Goal: Task Accomplishment & Management: Complete application form

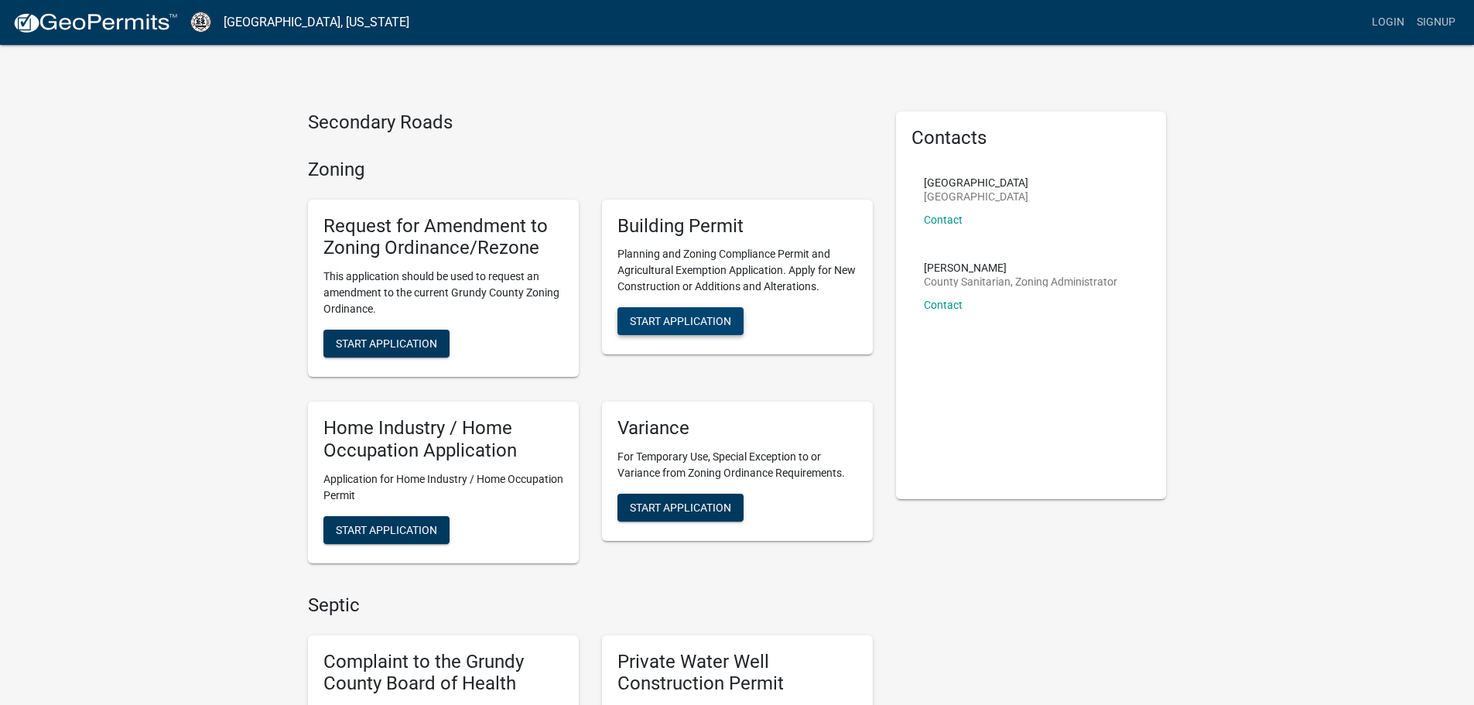
click at [662, 319] on span "Start Application" at bounding box center [680, 321] width 101 height 12
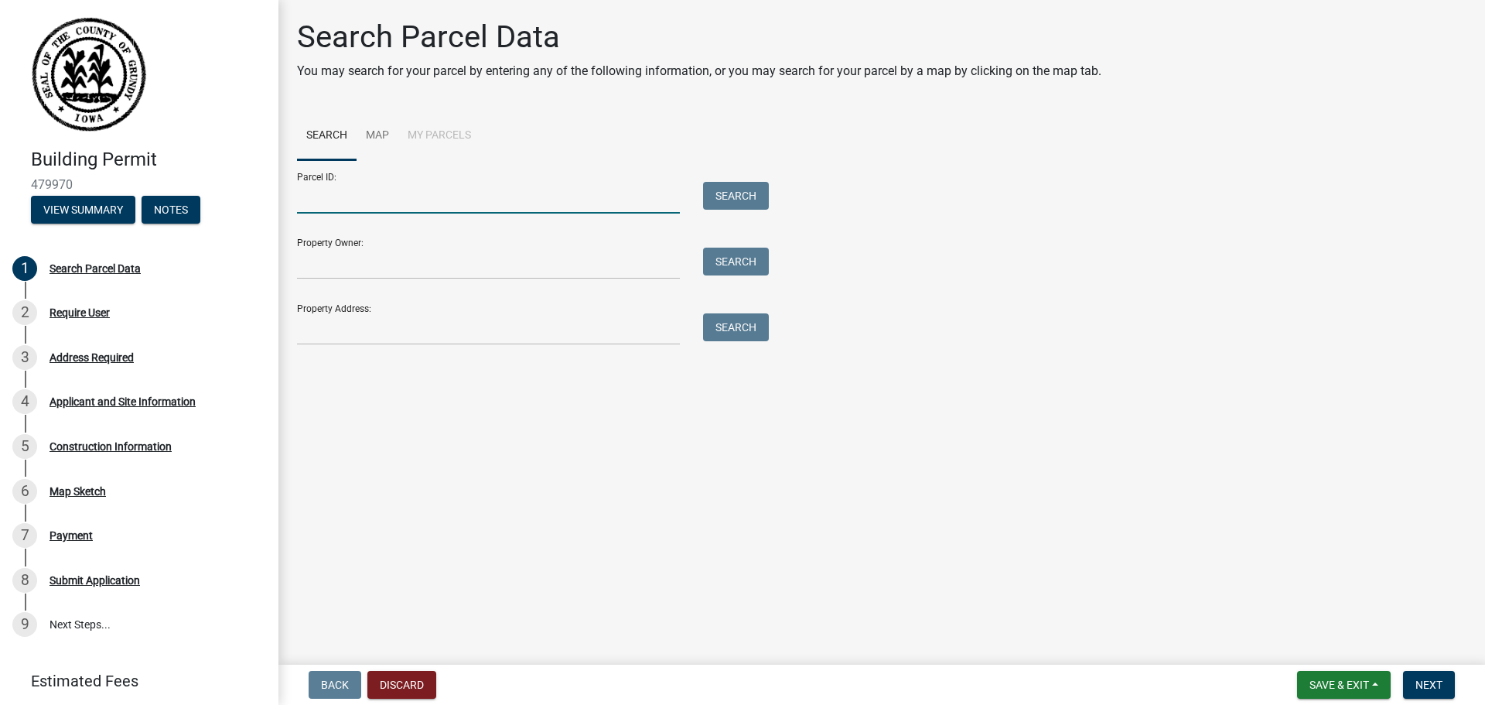
click at [387, 197] on input "Parcel ID:" at bounding box center [488, 198] width 383 height 32
type input "891812200901"
click at [752, 196] on button "Search" at bounding box center [736, 196] width 66 height 28
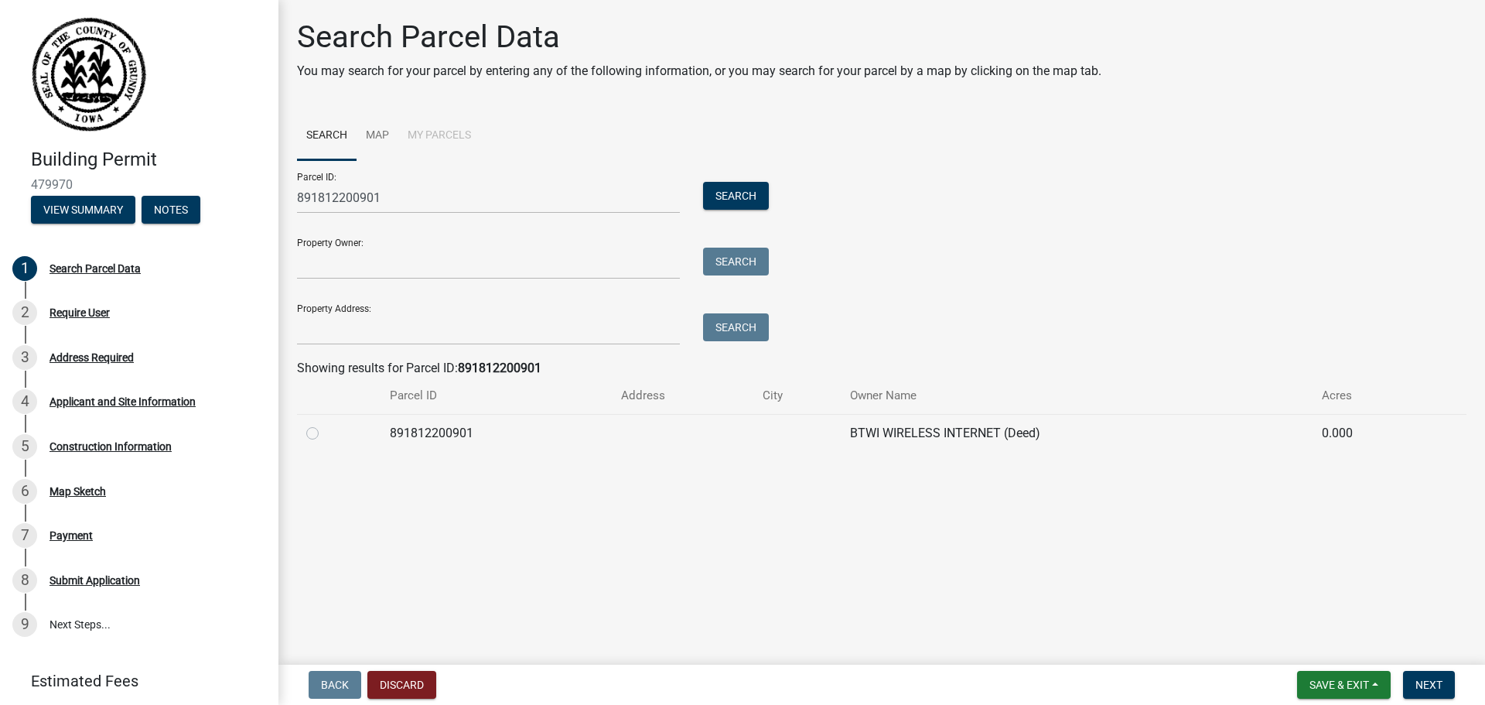
click at [325, 424] on label at bounding box center [325, 424] width 0 height 0
click at [325, 433] on input "radio" at bounding box center [330, 429] width 10 height 10
radio input "true"
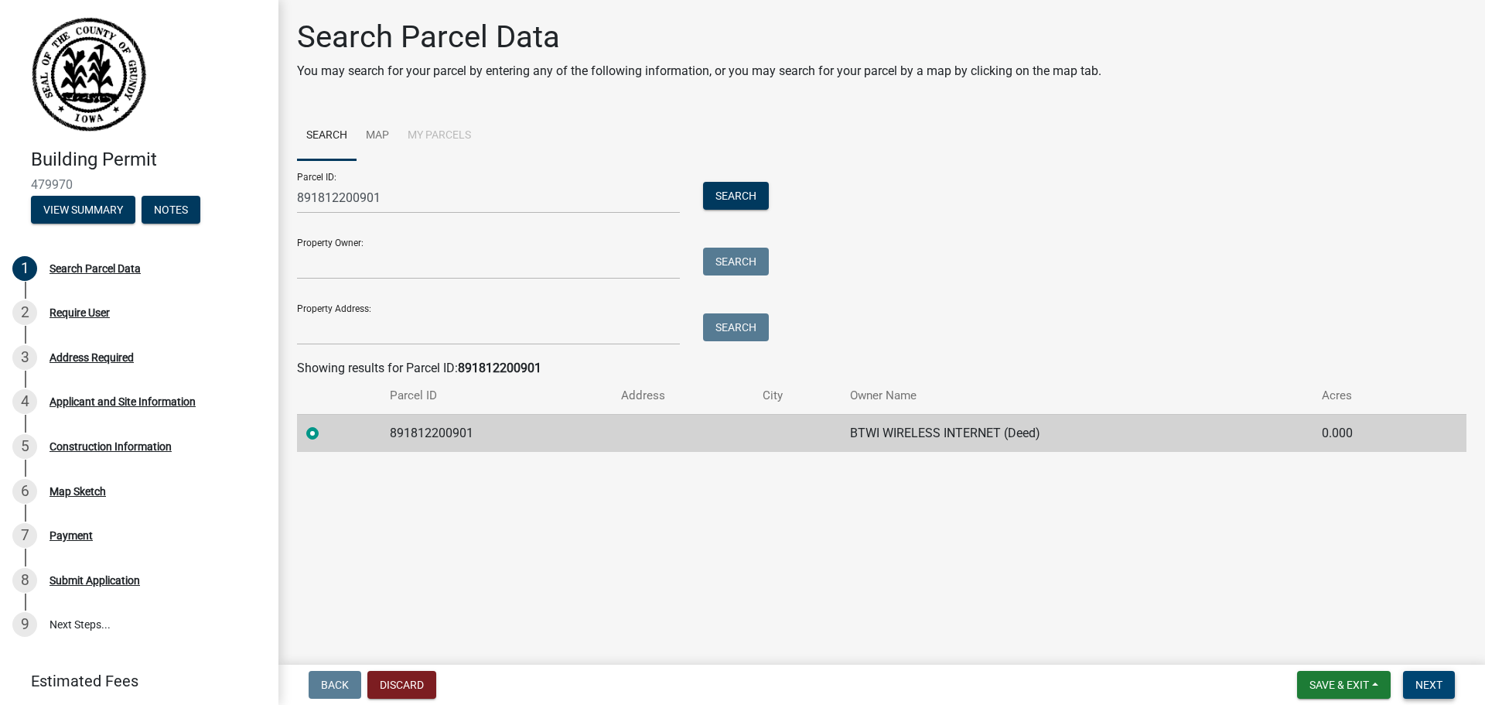
click at [1433, 682] on span "Next" at bounding box center [1429, 684] width 27 height 12
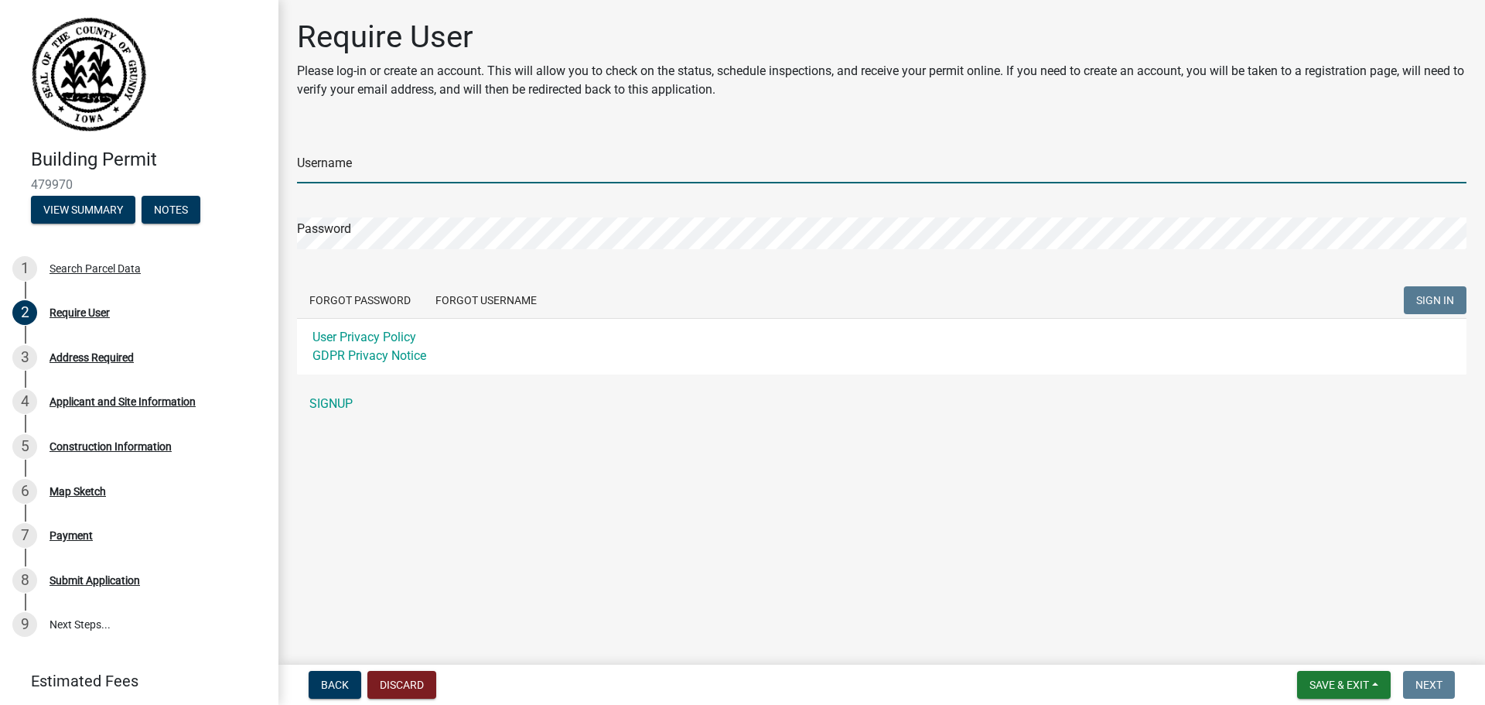
click at [398, 163] on input "Username" at bounding box center [882, 168] width 1170 height 32
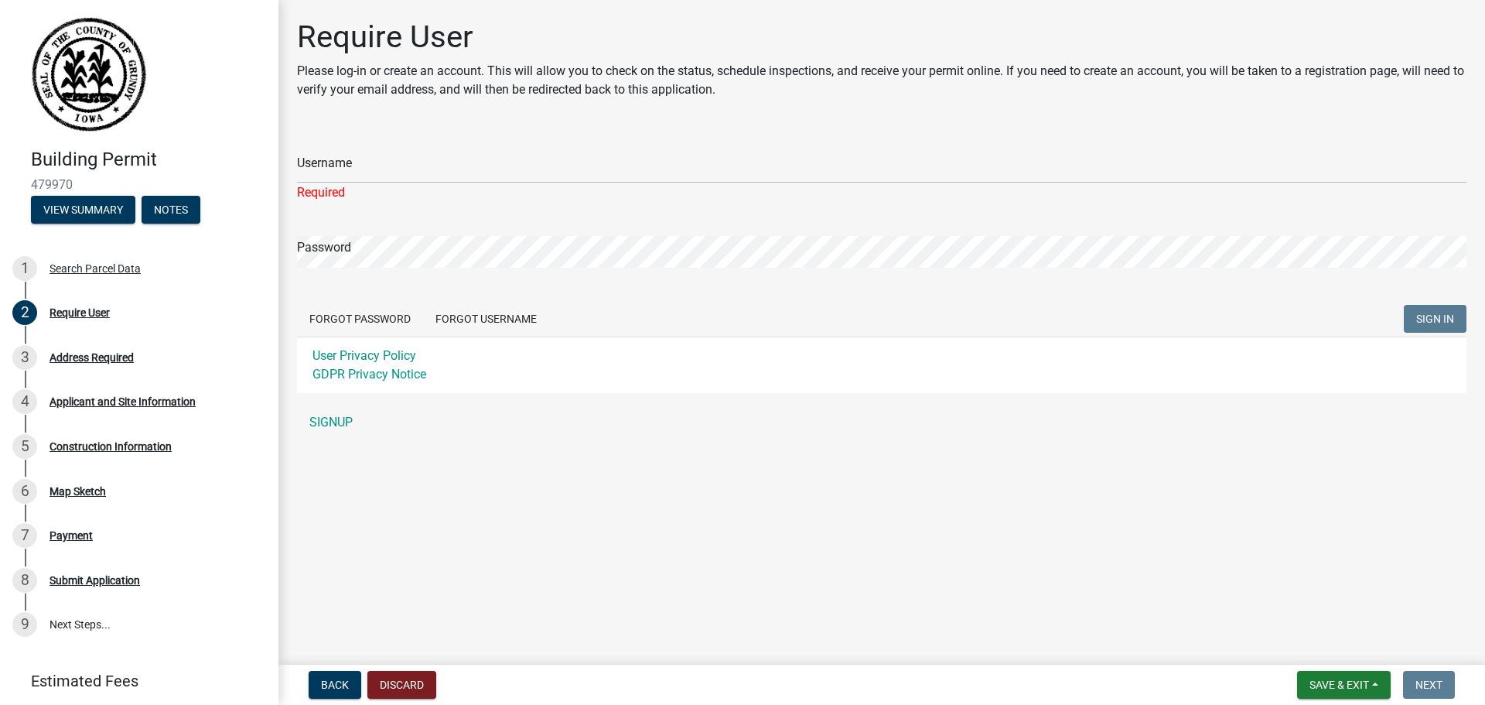
click at [451, 95] on p "Please log-in or create an account. This will allow you to check on the status,…" at bounding box center [882, 80] width 1170 height 37
click at [373, 316] on button "Forgot Password" at bounding box center [360, 319] width 126 height 28
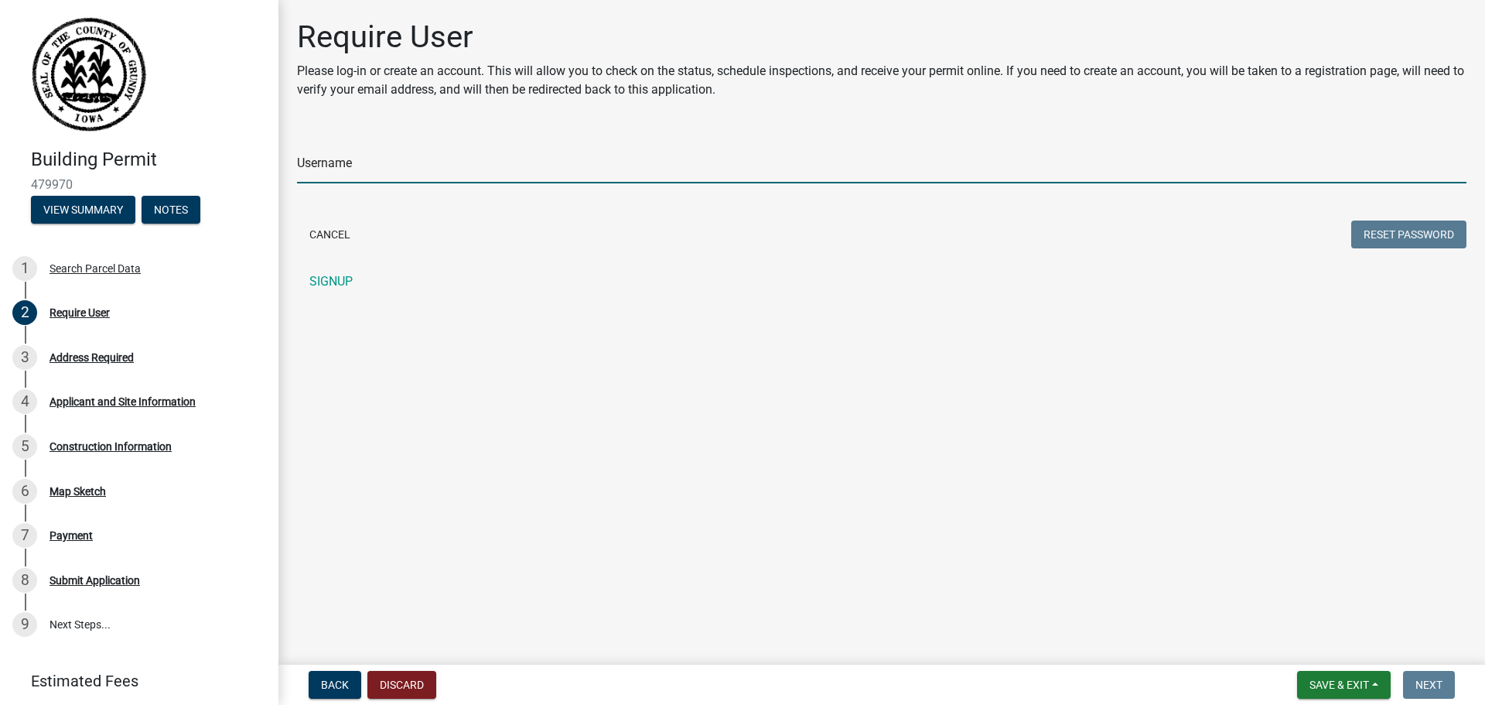
click at [383, 173] on input "Username" at bounding box center [882, 168] width 1170 height 32
click at [381, 124] on div "Require User Please log-in or create an account. This will allow you to check o…" at bounding box center [881, 165] width 1193 height 292
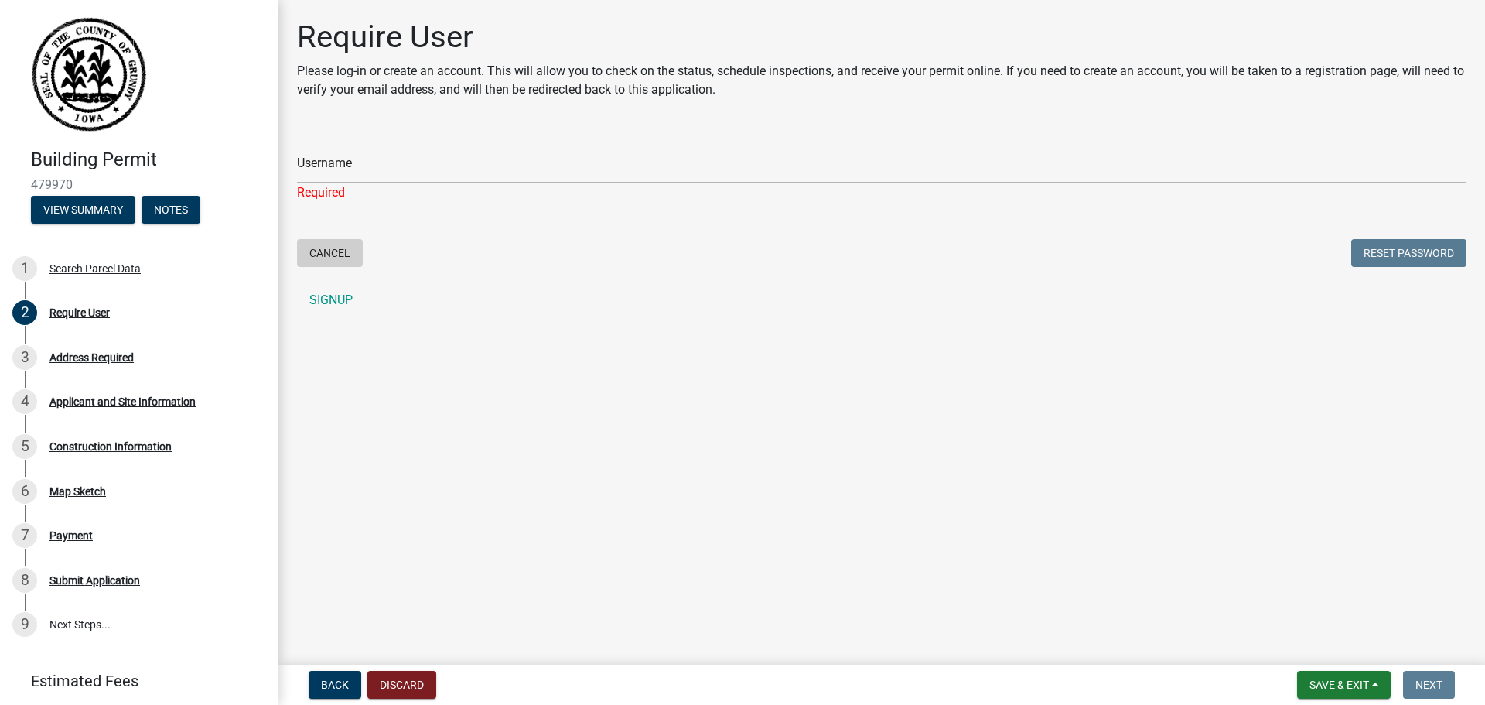
click at [330, 249] on button "Cancel" at bounding box center [330, 253] width 66 height 28
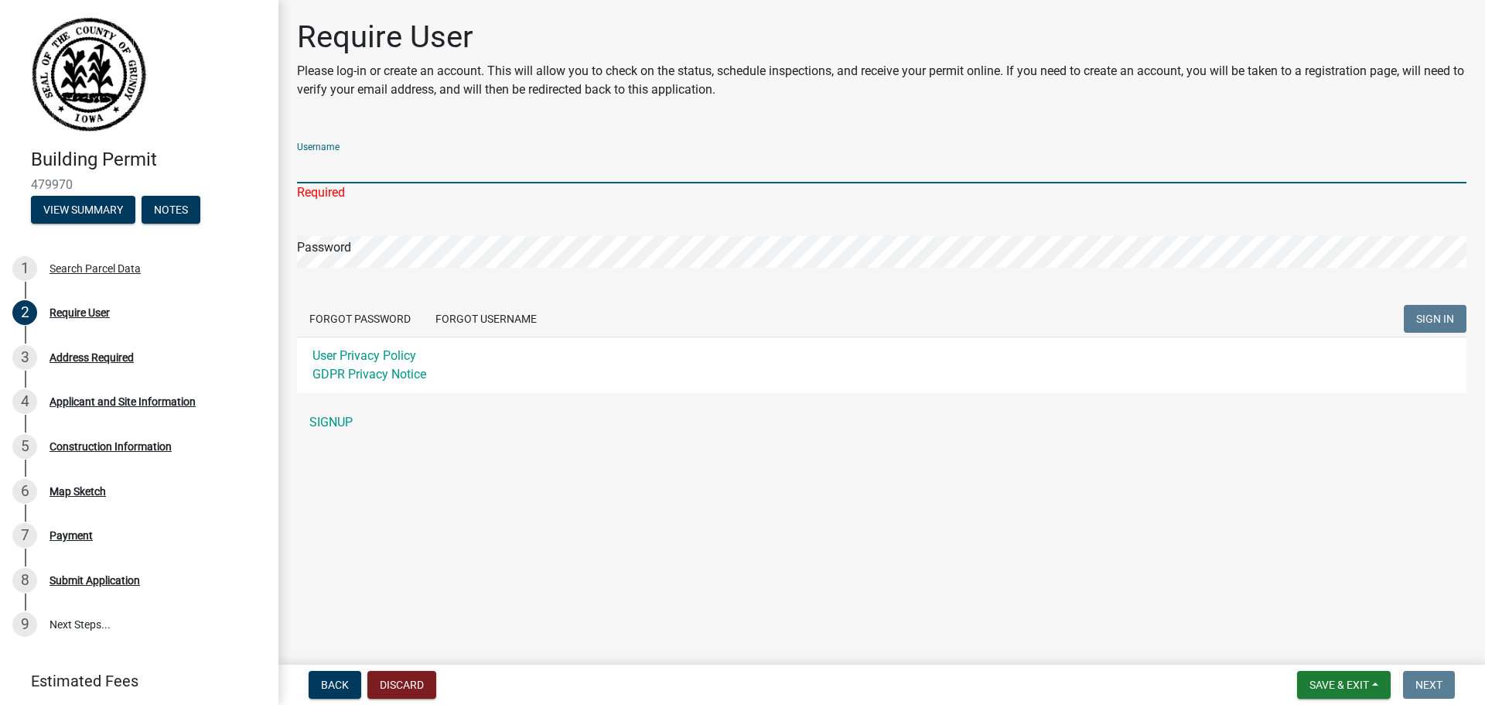
click at [350, 170] on input "Username" at bounding box center [882, 168] width 1170 height 32
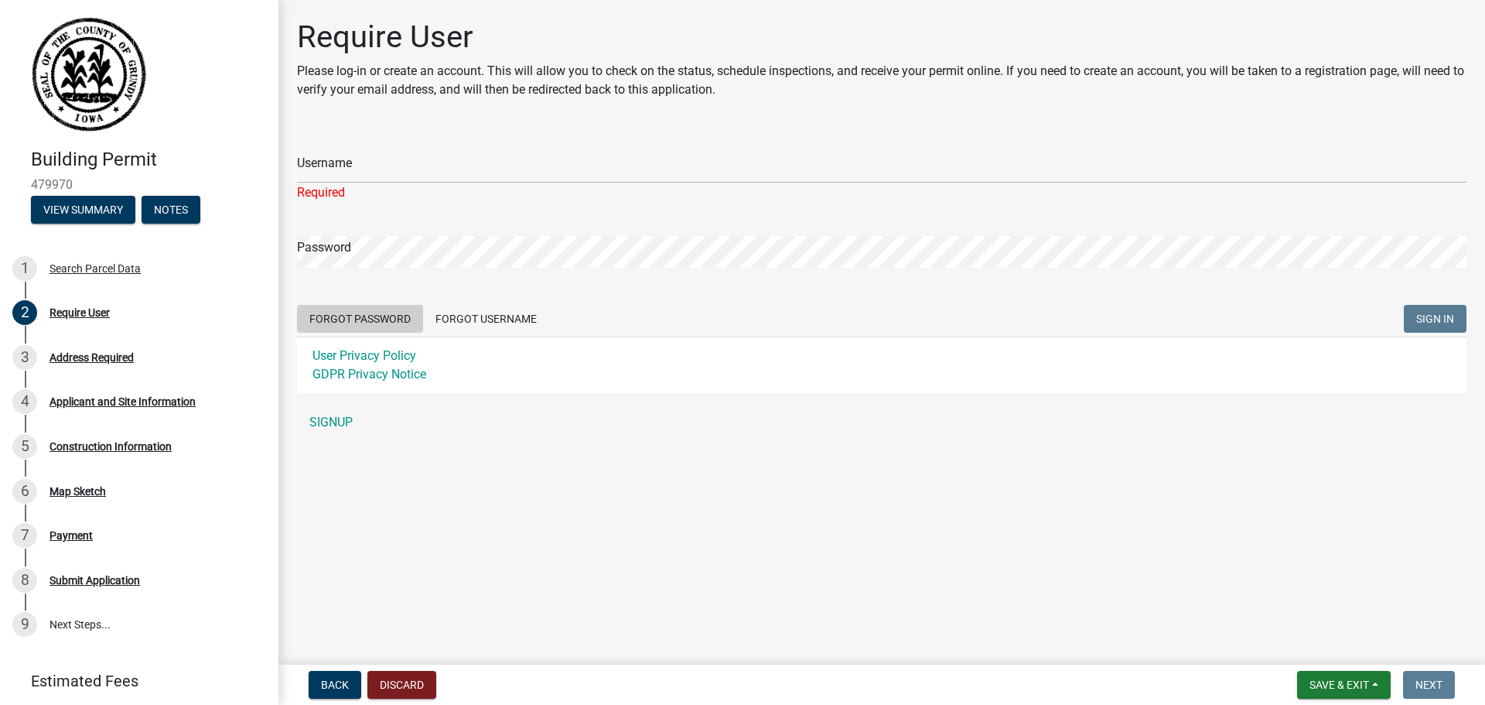
click at [350, 316] on button "Forgot Password" at bounding box center [360, 319] width 126 height 28
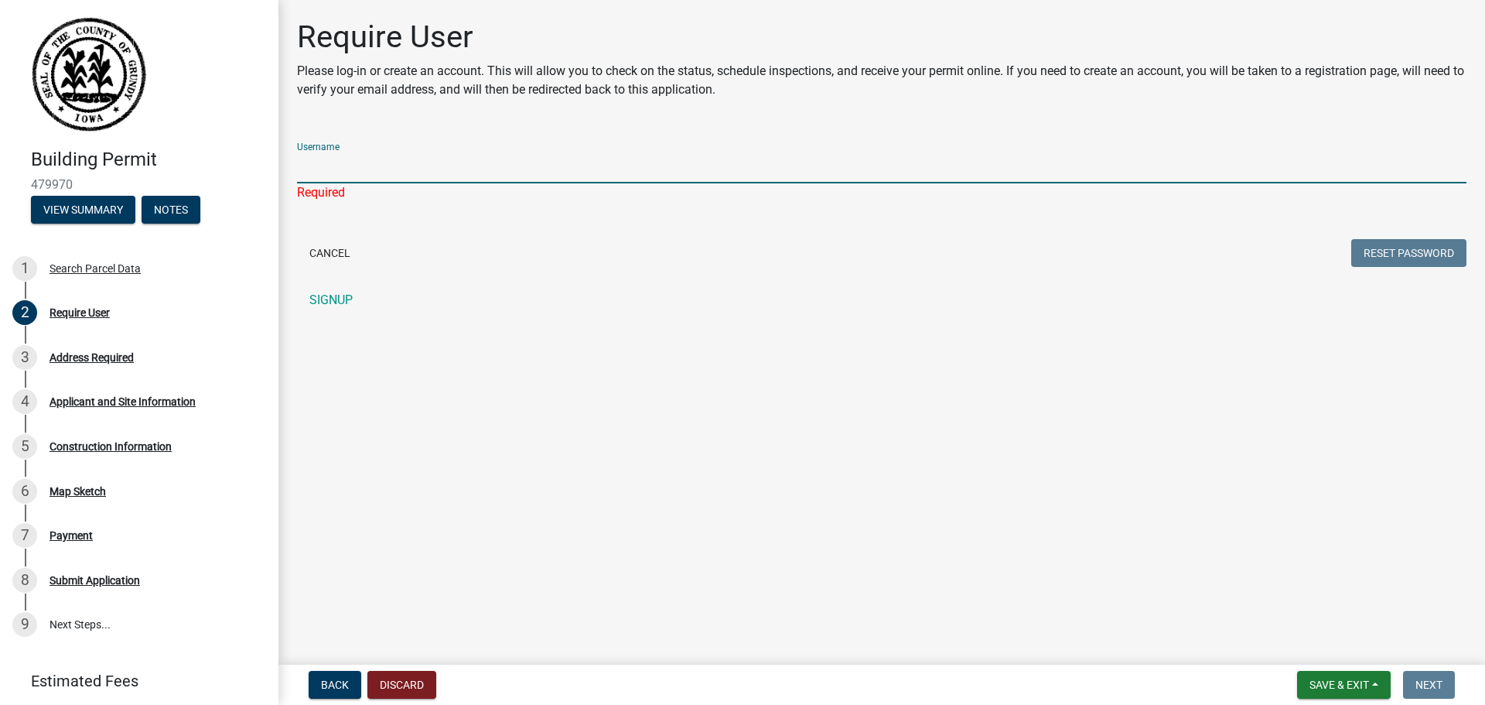
click at [381, 172] on input "Username" at bounding box center [882, 168] width 1170 height 32
type input "BTWI"
click at [1409, 239] on button "Reset Password" at bounding box center [1409, 234] width 115 height 28
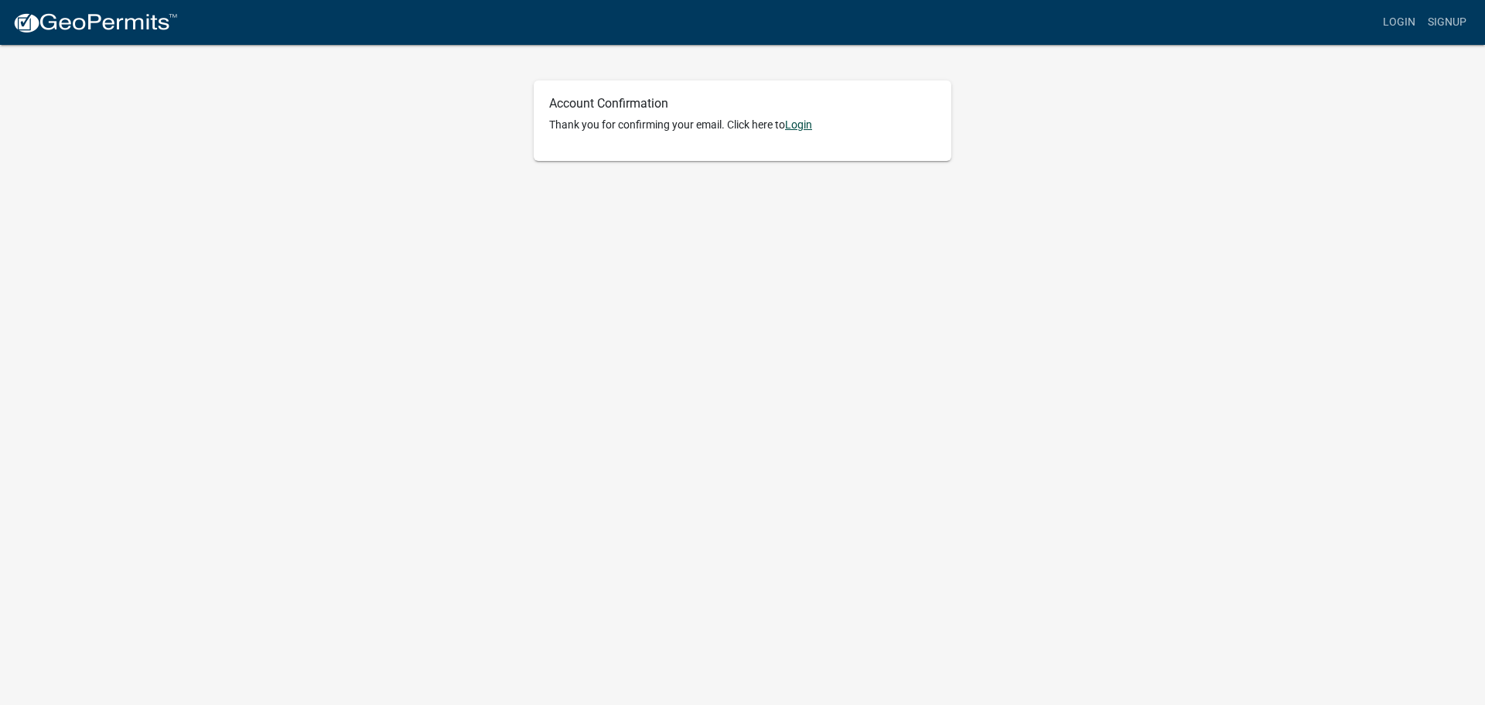
click at [801, 125] on link "Login" at bounding box center [798, 124] width 27 height 12
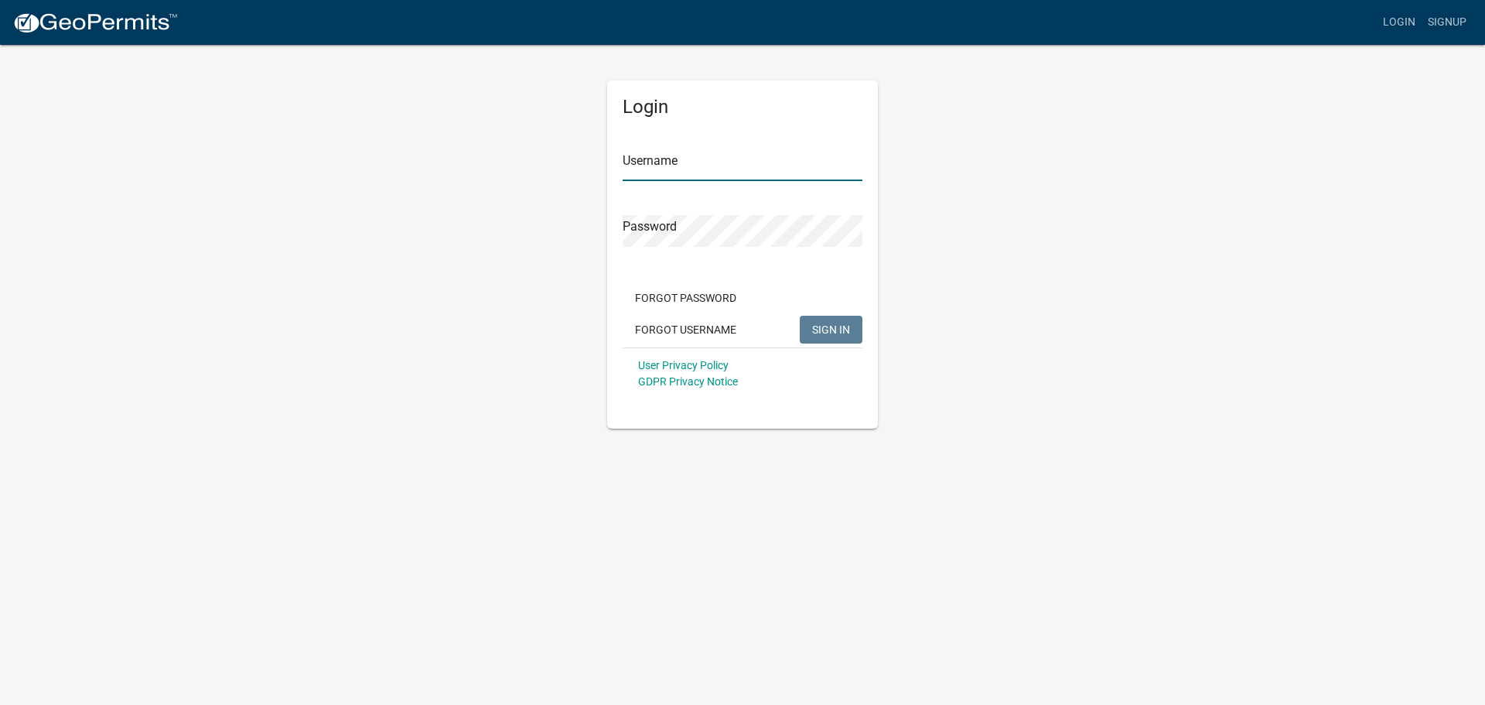
click at [667, 176] on input "Username" at bounding box center [743, 165] width 240 height 32
type input "NickBTWI"
drag, startPoint x: 957, startPoint y: 232, endPoint x: 943, endPoint y: 235, distance: 14.3
click at [957, 233] on div "Login Username NickBTWI Password Forgot Password Forgot Username SIGN IN User P…" at bounding box center [743, 235] width 882 height 385
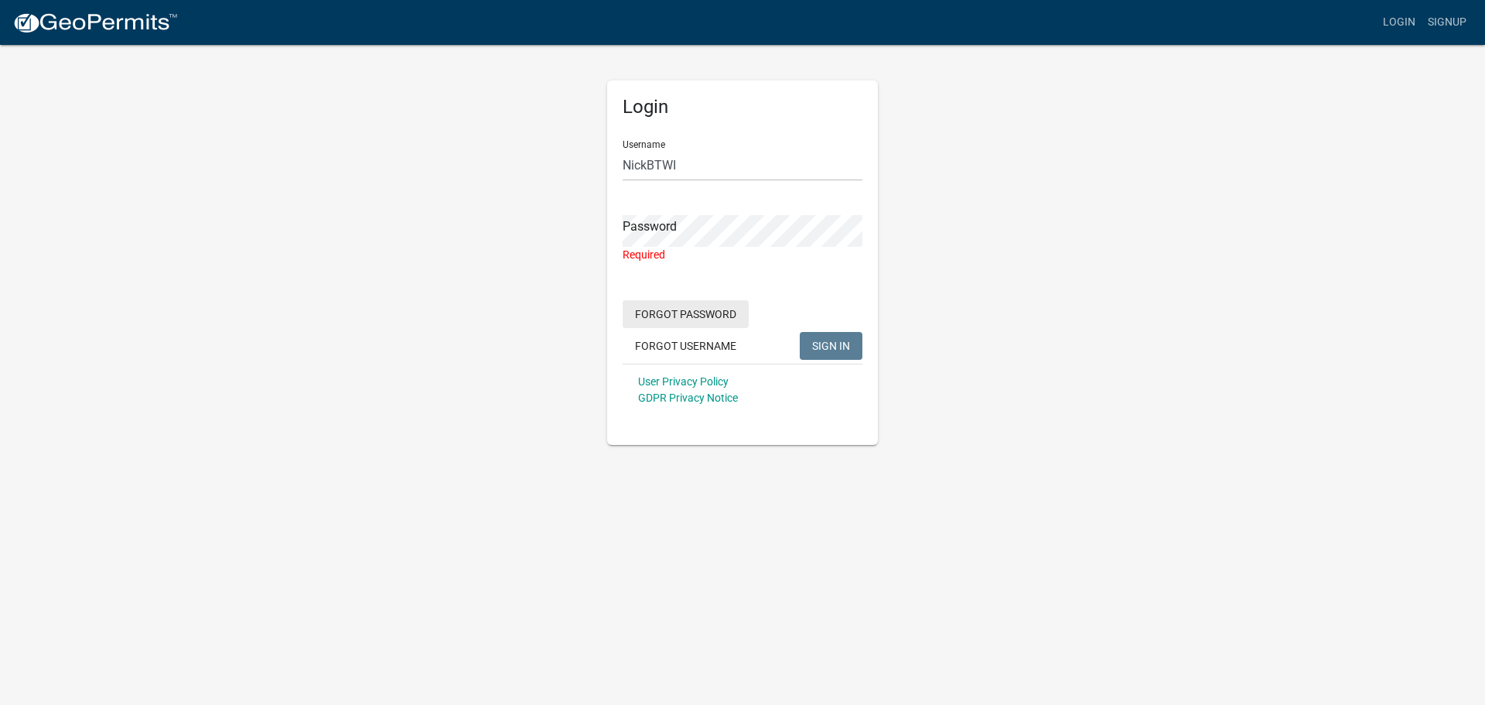
click at [689, 316] on button "Forgot Password" at bounding box center [686, 314] width 126 height 28
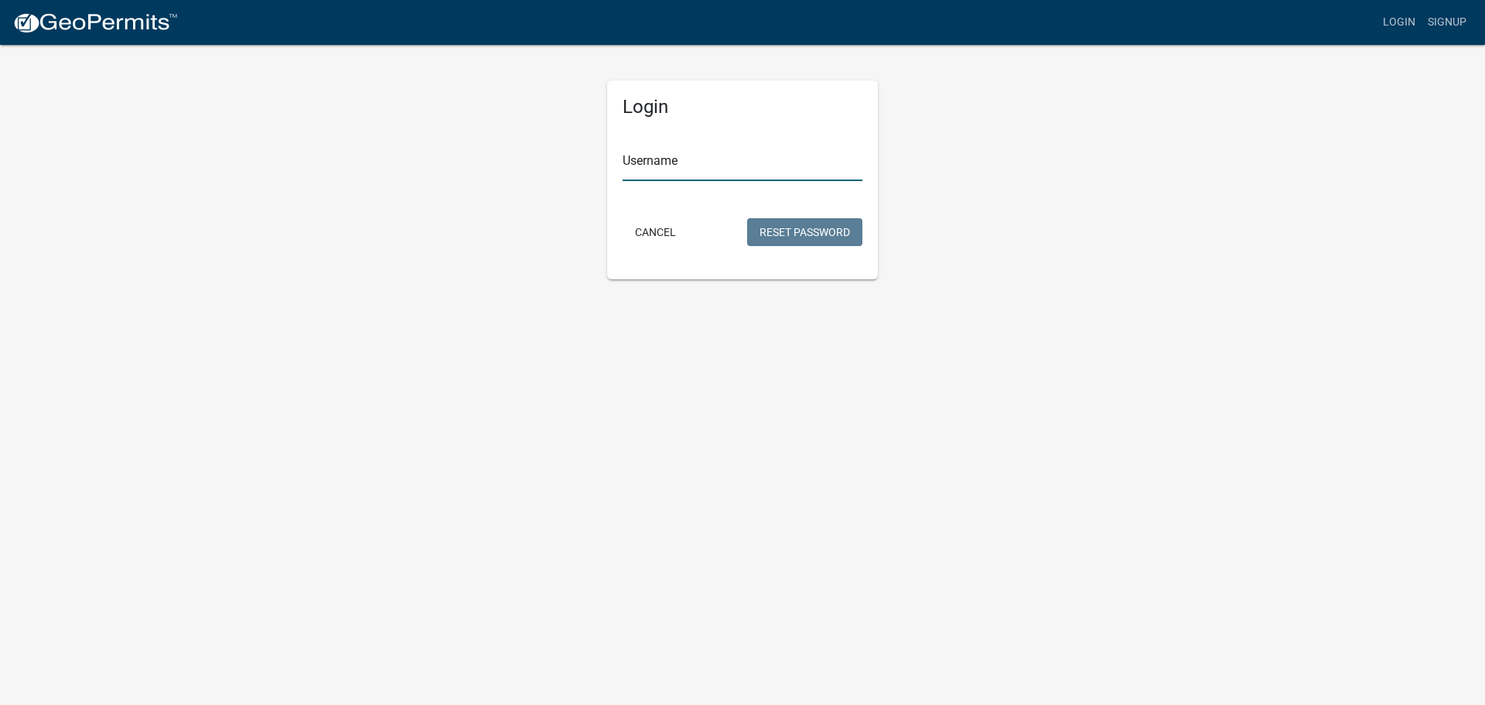
click at [678, 170] on input "Username" at bounding box center [743, 165] width 240 height 32
type input "NickBTWI"
click at [805, 230] on button "Reset Password" at bounding box center [804, 232] width 115 height 28
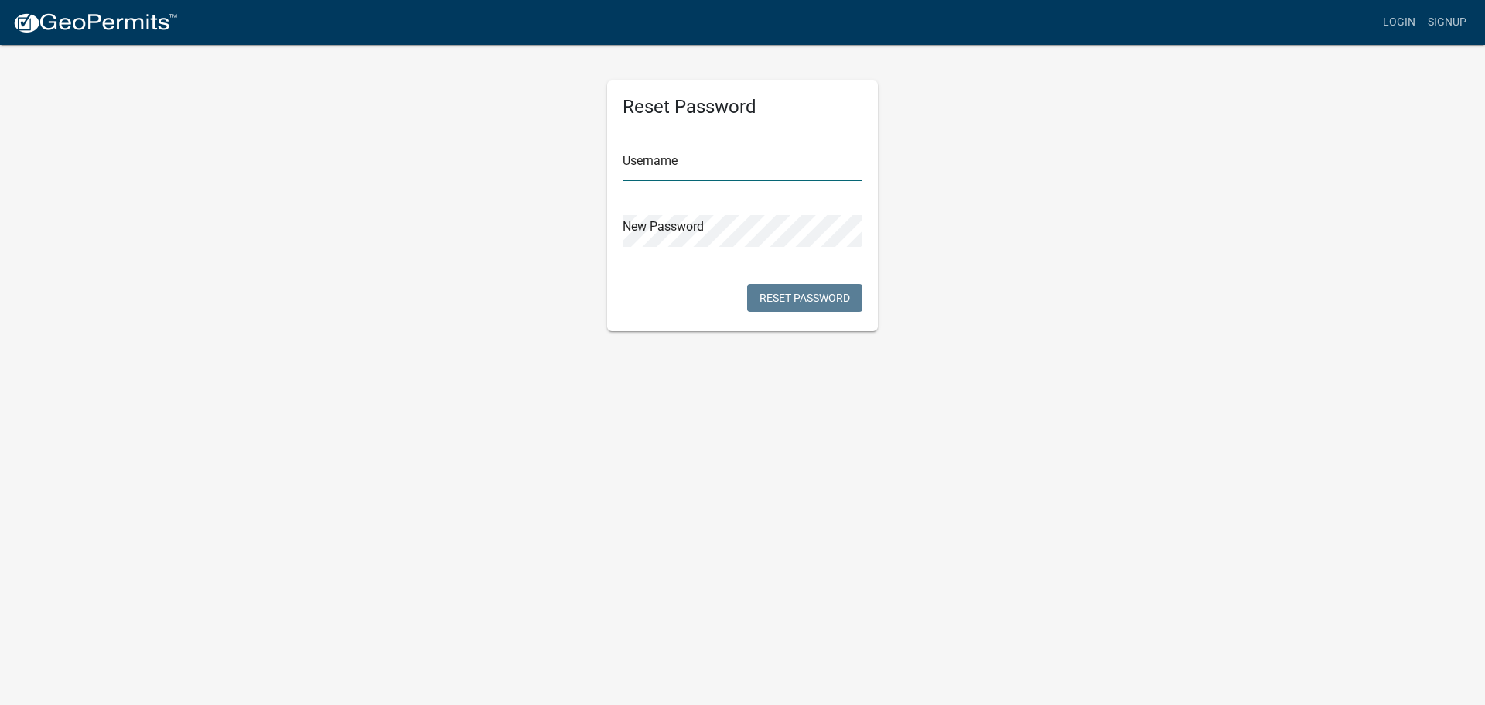
click at [675, 166] on input "text" at bounding box center [743, 165] width 240 height 32
type input "NickBTWI"
click at [808, 297] on button "Reset Password" at bounding box center [804, 298] width 115 height 28
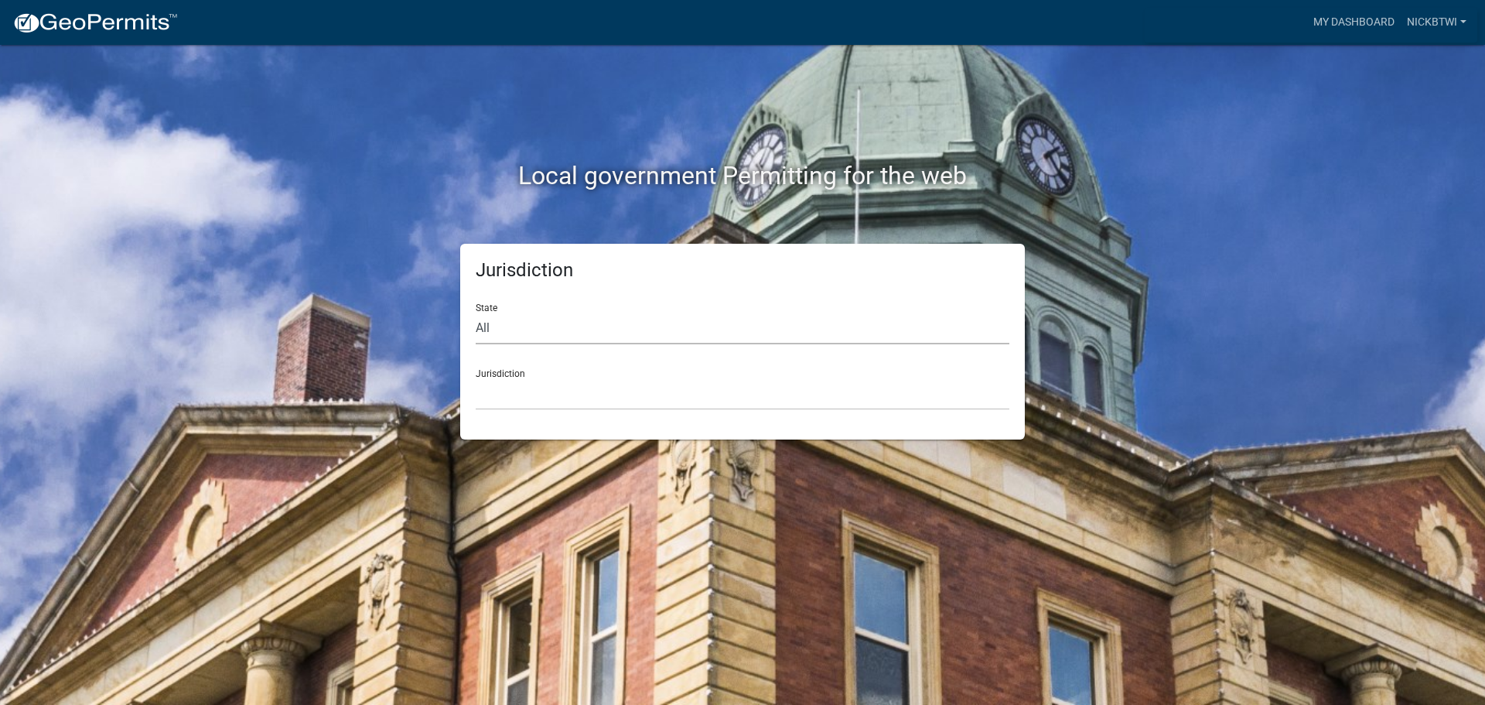
click at [549, 335] on select "All [US_STATE] [US_STATE] [US_STATE] [US_STATE] [US_STATE] [US_STATE] [US_STATE…" at bounding box center [743, 329] width 534 height 32
select select "[US_STATE]"
click at [476, 313] on select "All [US_STATE] [US_STATE] [US_STATE] [US_STATE] [US_STATE] [US_STATE] [US_STATE…" at bounding box center [743, 329] width 534 height 32
click at [559, 398] on select "[GEOGRAPHIC_DATA], [US_STATE] [GEOGRAPHIC_DATA], [US_STATE] [GEOGRAPHIC_DATA], …" at bounding box center [743, 394] width 534 height 32
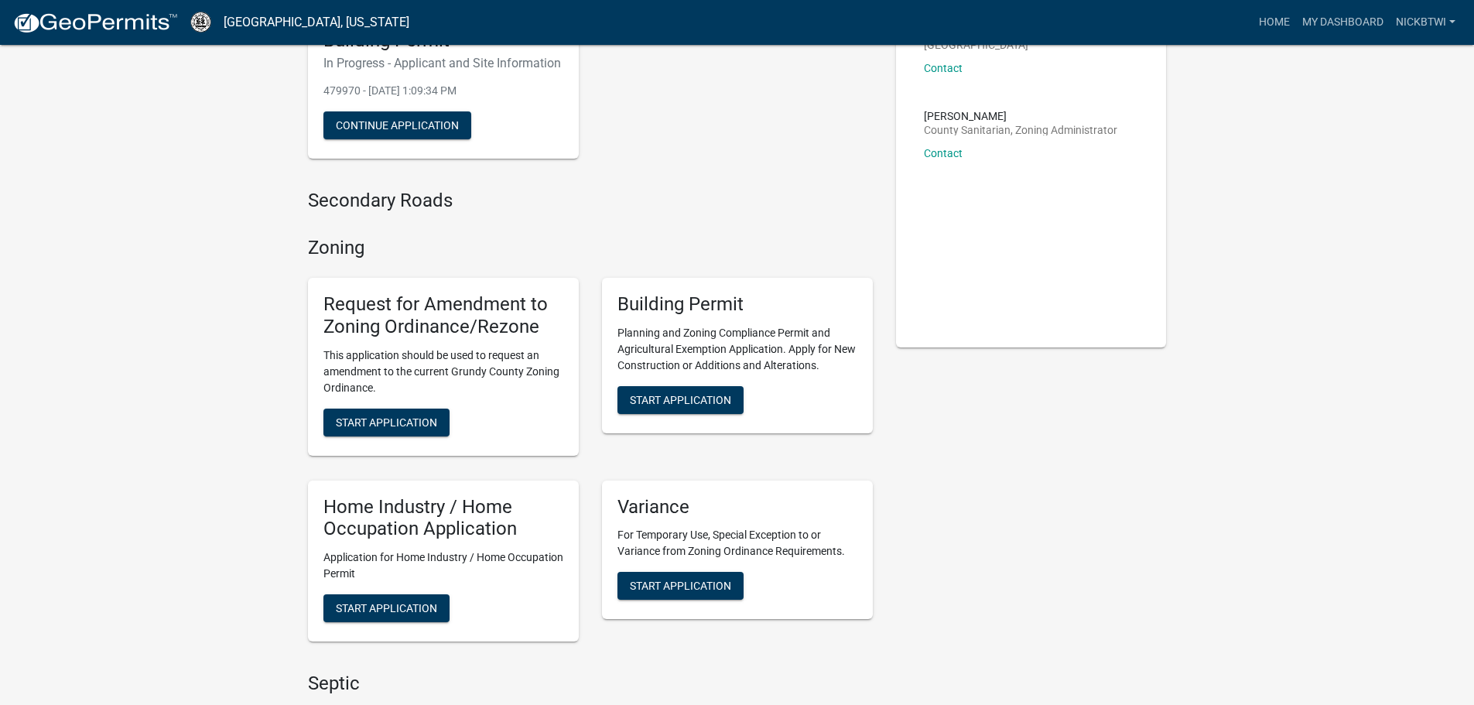
scroll to position [155, 0]
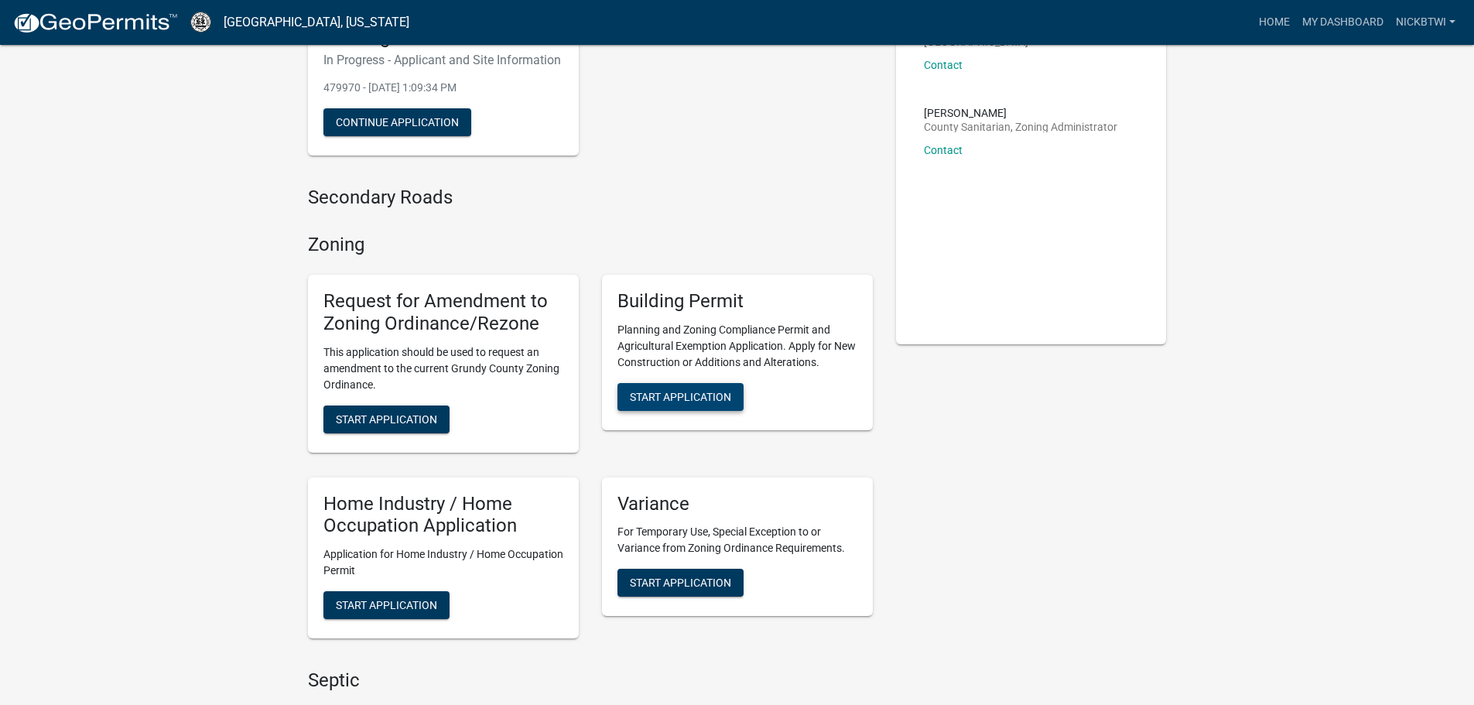
click at [675, 395] on span "Start Application" at bounding box center [680, 396] width 101 height 12
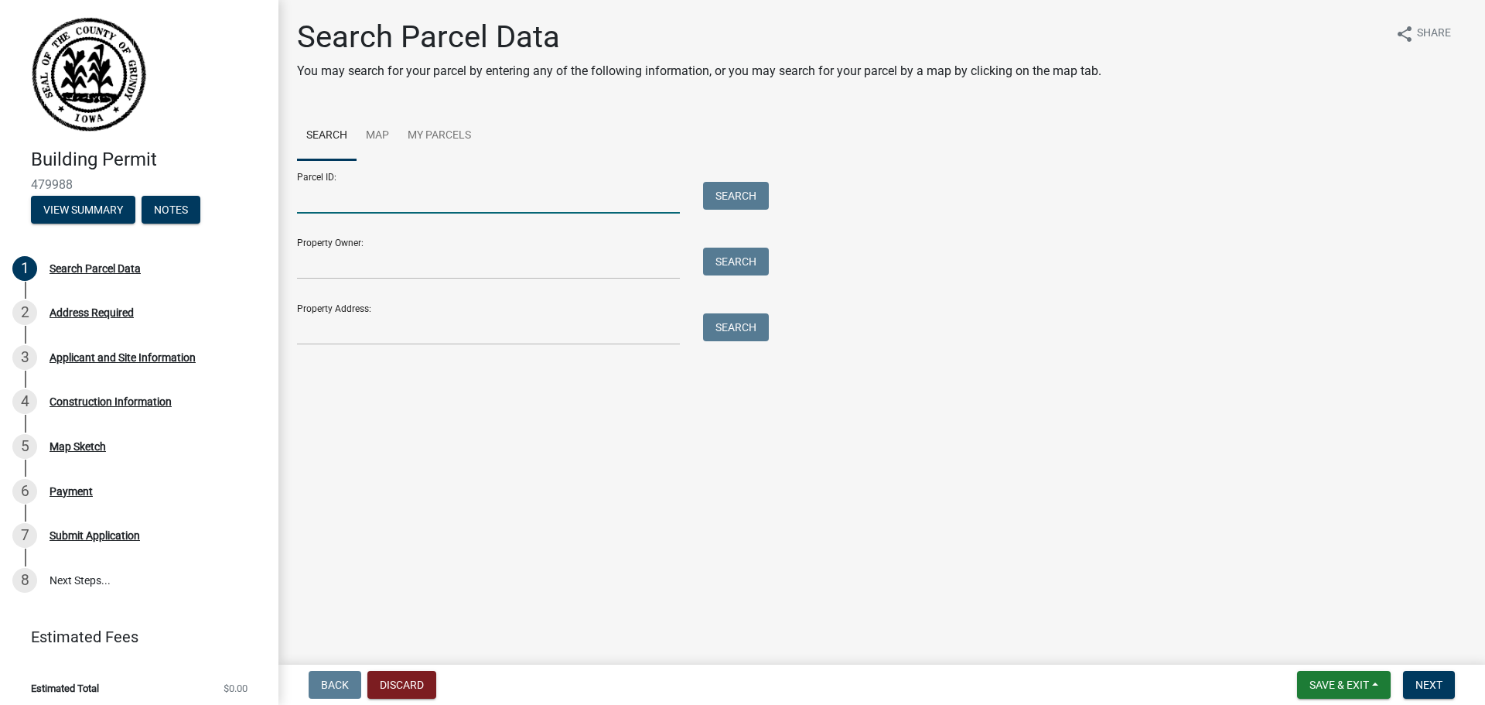
click at [436, 207] on input "Parcel ID:" at bounding box center [488, 198] width 383 height 32
click at [373, 200] on input "Parcel ID:" at bounding box center [488, 198] width 383 height 32
type input "891812200901"
click at [730, 198] on button "Search" at bounding box center [736, 196] width 66 height 28
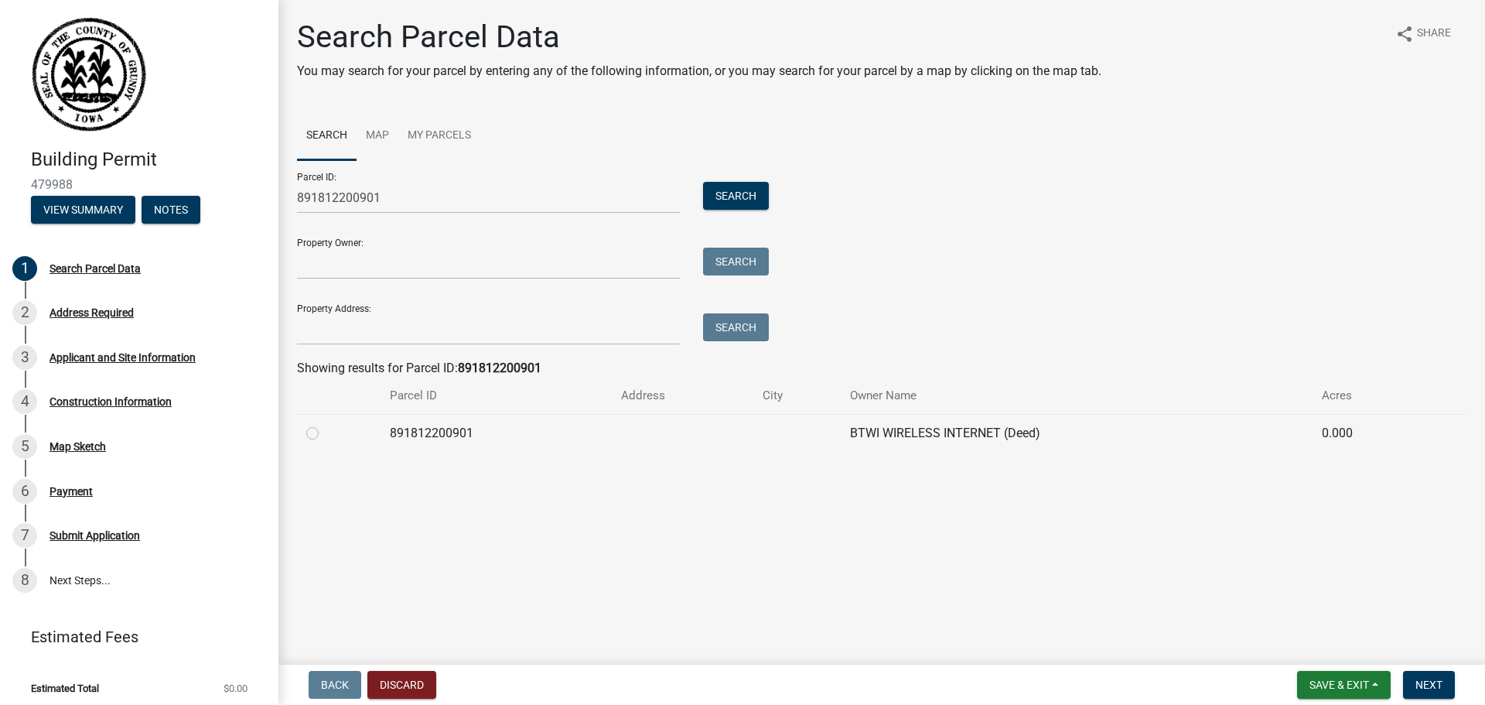
click at [428, 432] on td "891812200901" at bounding box center [496, 433] width 231 height 38
click at [325, 424] on label at bounding box center [325, 424] width 0 height 0
click at [325, 434] on input "radio" at bounding box center [330, 429] width 10 height 10
radio input "true"
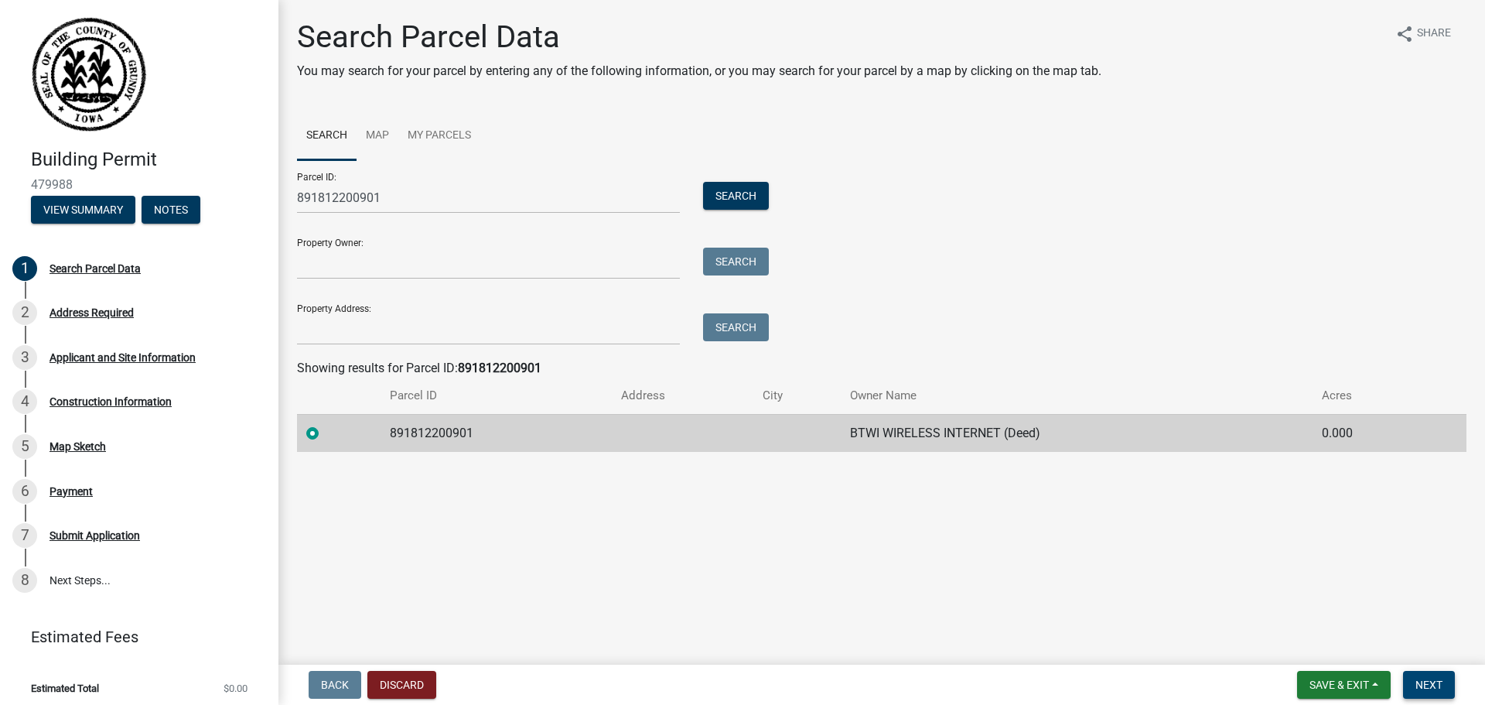
click at [1427, 681] on span "Next" at bounding box center [1429, 684] width 27 height 12
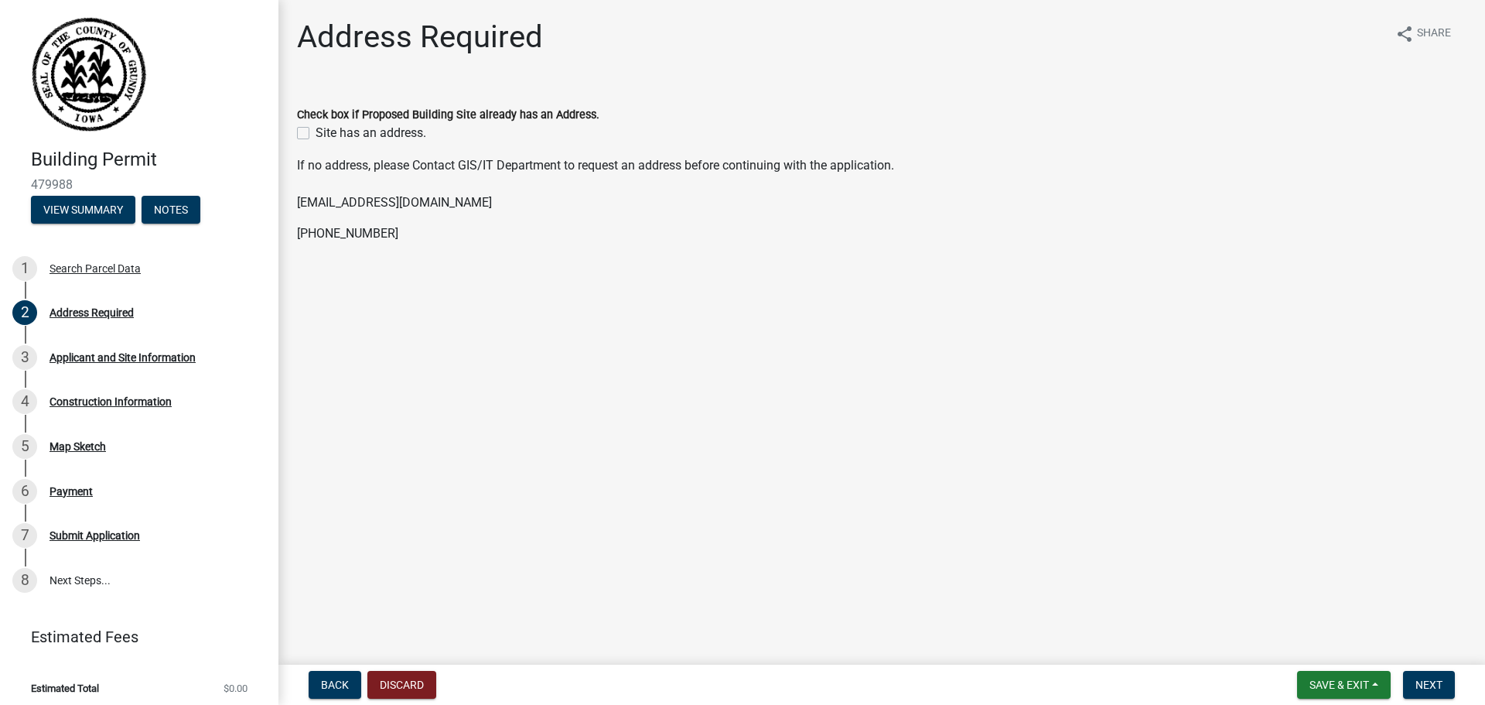
click at [316, 132] on label "Site has an address." at bounding box center [371, 133] width 111 height 19
click at [316, 132] on input "Site has an address." at bounding box center [321, 129] width 10 height 10
click at [316, 132] on label "Site has an address." at bounding box center [371, 133] width 111 height 19
click at [316, 132] on input "Site has an address." at bounding box center [321, 129] width 10 height 10
checkbox input "false"
